Goal: Information Seeking & Learning: Learn about a topic

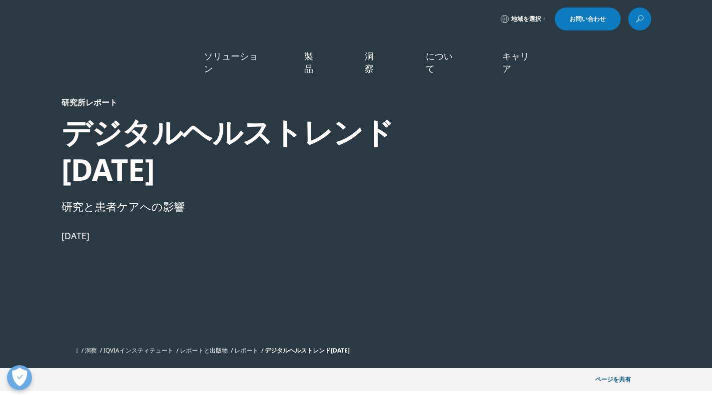
click at [544, 223] on div at bounding box center [554, 209] width 193 height 225
drag, startPoint x: 95, startPoint y: 198, endPoint x: 118, endPoint y: 223, distance: 33.9
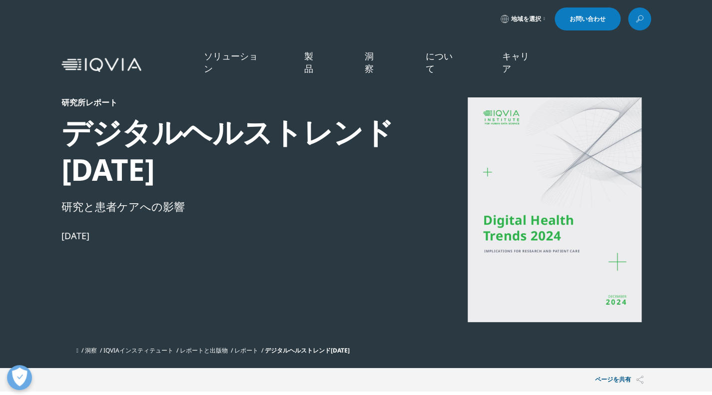
click at [118, 223] on div "研究所レポート デジタルヘルストレンド2024 研究と患者ケアへの影響 2024年12月12日" at bounding box center [232, 219] width 343 height 244
drag, startPoint x: 121, startPoint y: 123, endPoint x: 113, endPoint y: 112, distance: 14.0
click at [113, 112] on font "デジタルヘルストレンド[DATE]" at bounding box center [227, 150] width 332 height 78
drag, startPoint x: 105, startPoint y: 84, endPoint x: 165, endPoint y: 76, distance: 60.0
click at [105, 83] on div "ソリューション 機能を素早く見つける Clear Search Loading ソリューション 研究開発 商業化" at bounding box center [355, 65] width 589 height 60
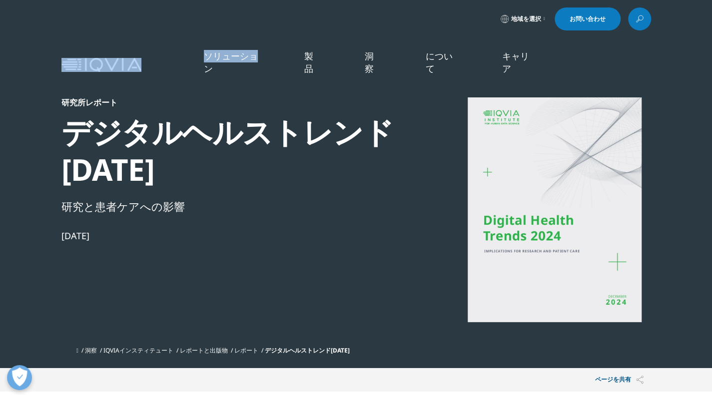
drag, startPoint x: 165, startPoint y: 76, endPoint x: 340, endPoint y: 50, distance: 176.7
click at [301, 55] on div "ソリューション 機能を素早く見つける Clear Search Loading ソリューション 研究開発 商業化" at bounding box center [355, 65] width 589 height 60
drag, startPoint x: 341, startPoint y: 319, endPoint x: 338, endPoint y: 314, distance: 5.6
click at [339, 316] on div "研究所レポート デジタルヘルストレンド2024 研究と患者ケアへの影響 2024年12月12日" at bounding box center [232, 219] width 343 height 244
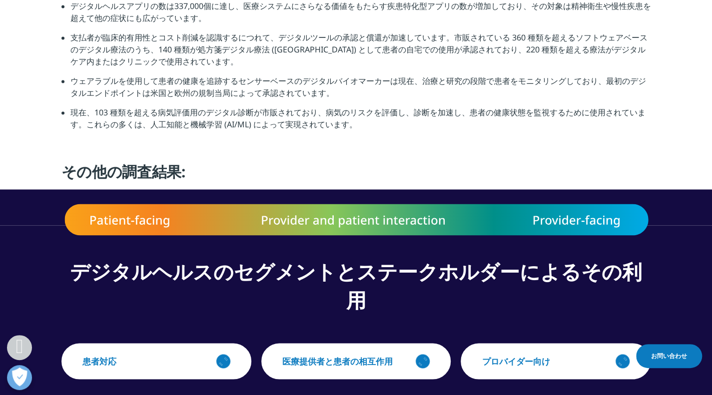
scroll to position [899, 0]
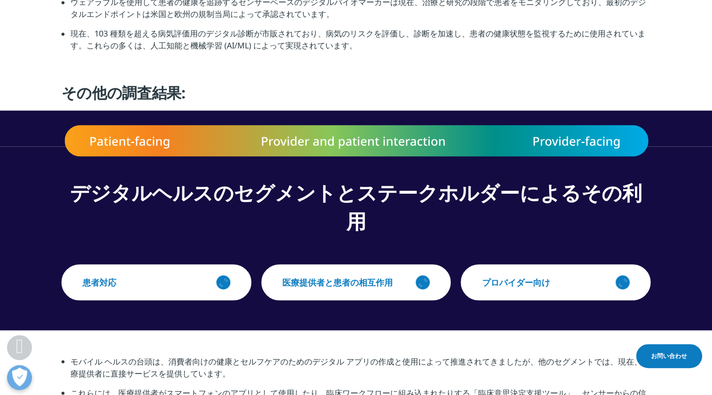
click at [319, 158] on img at bounding box center [355, 140] width 589 height 35
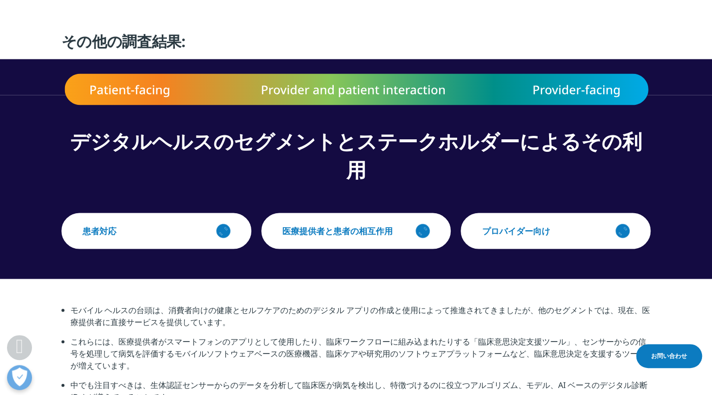
scroll to position [999, 0]
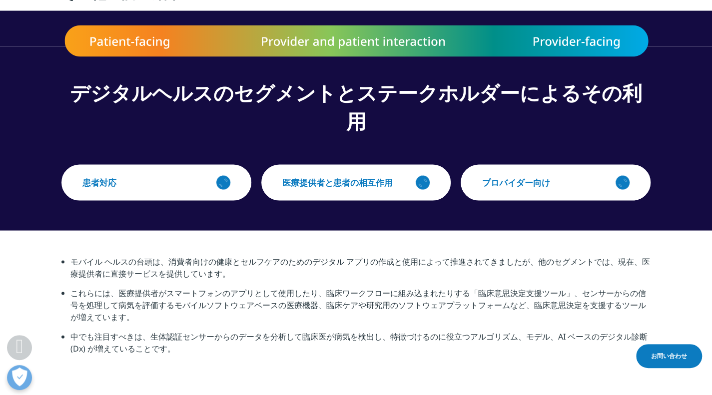
click at [347, 134] on font "デジタルヘルスのセグメントとステークホルダーによるその利用" at bounding box center [356, 106] width 572 height 56
click at [345, 134] on font "デジタルヘルスのセグメントとステークホルダーによるその利用" at bounding box center [356, 106] width 572 height 56
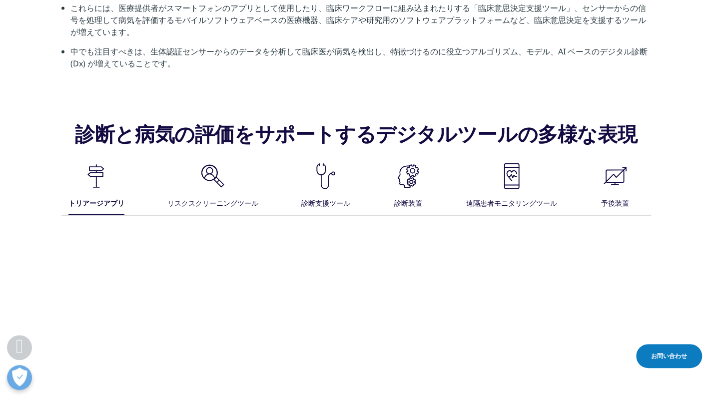
scroll to position [1299, 0]
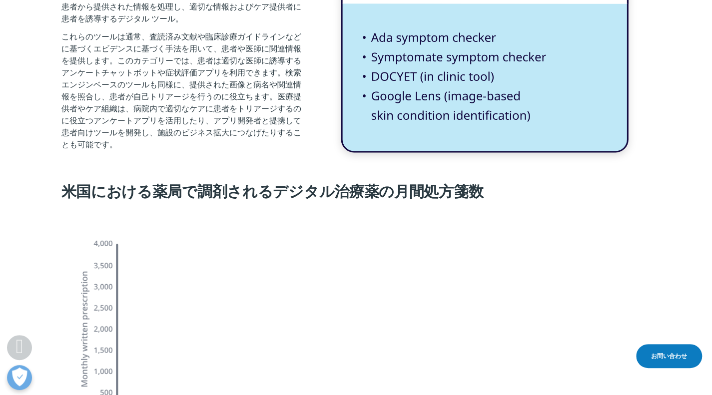
scroll to position [1613, 0]
